Goal: Use online tool/utility: Utilize a website feature to perform a specific function

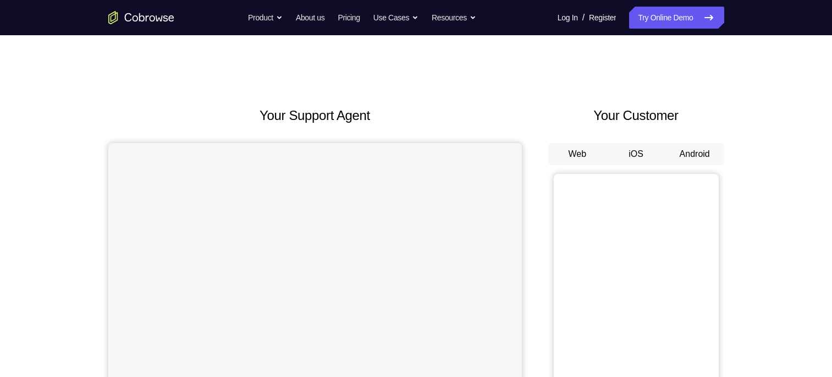
click at [704, 147] on button "Android" at bounding box center [694, 154] width 59 height 22
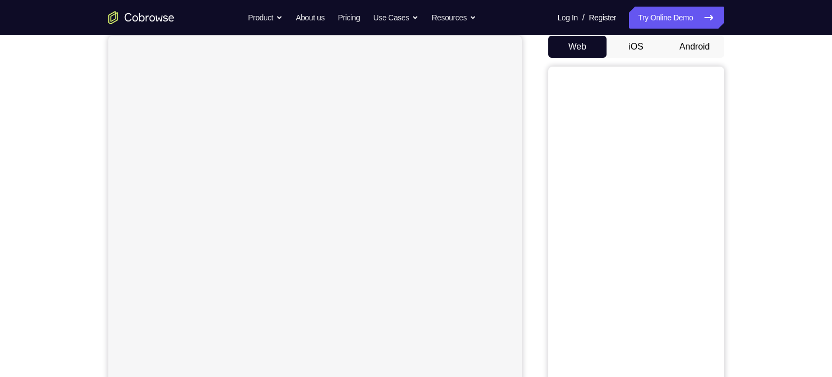
scroll to position [103, 0]
click at [697, 43] on button "Android" at bounding box center [694, 51] width 59 height 22
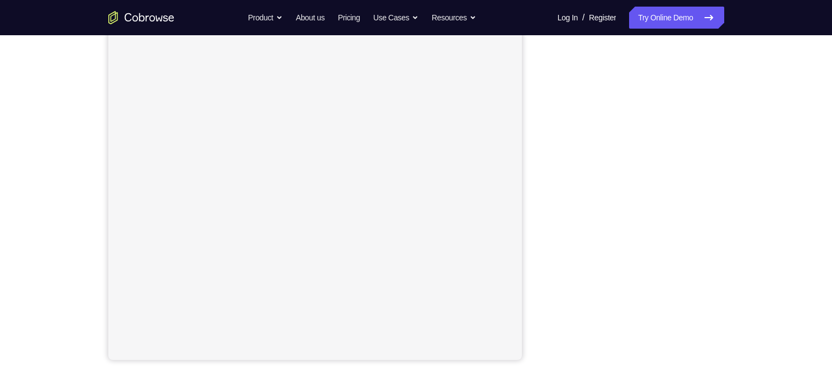
scroll to position [157, 0]
click at [656, 22] on link "Try Online Demo" at bounding box center [676, 18] width 95 height 22
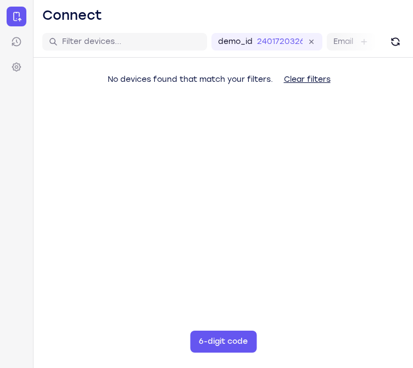
drag, startPoint x: 406, startPoint y: 176, endPoint x: 370, endPoint y: 226, distance: 61.0
click at [370, 226] on main "demo_id 2401720326 2401720326 Email User ID Device ID Device name 6-digit code …" at bounding box center [224, 210] width 380 height 368
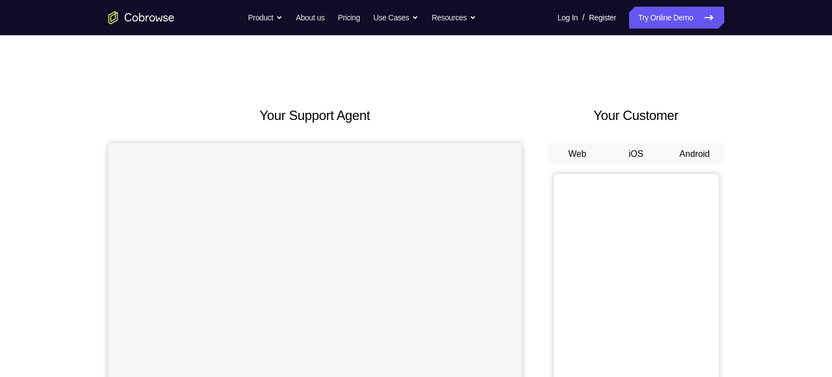
click at [700, 156] on button "Android" at bounding box center [694, 154] width 59 height 22
click at [697, 151] on button "Android" at bounding box center [694, 154] width 59 height 22
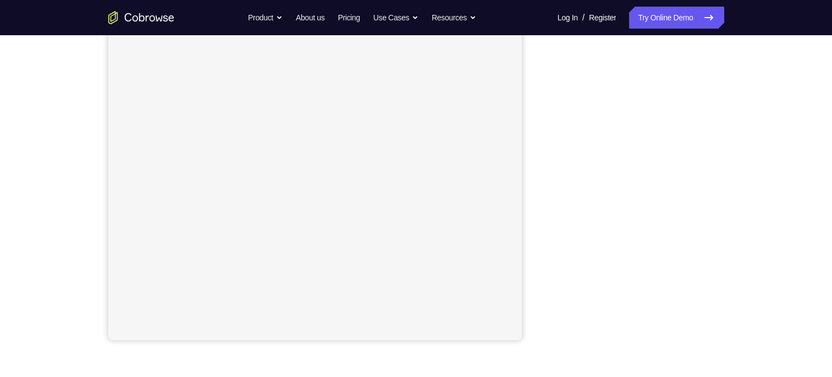
scroll to position [172, 0]
